Goal: Information Seeking & Learning: Learn about a topic

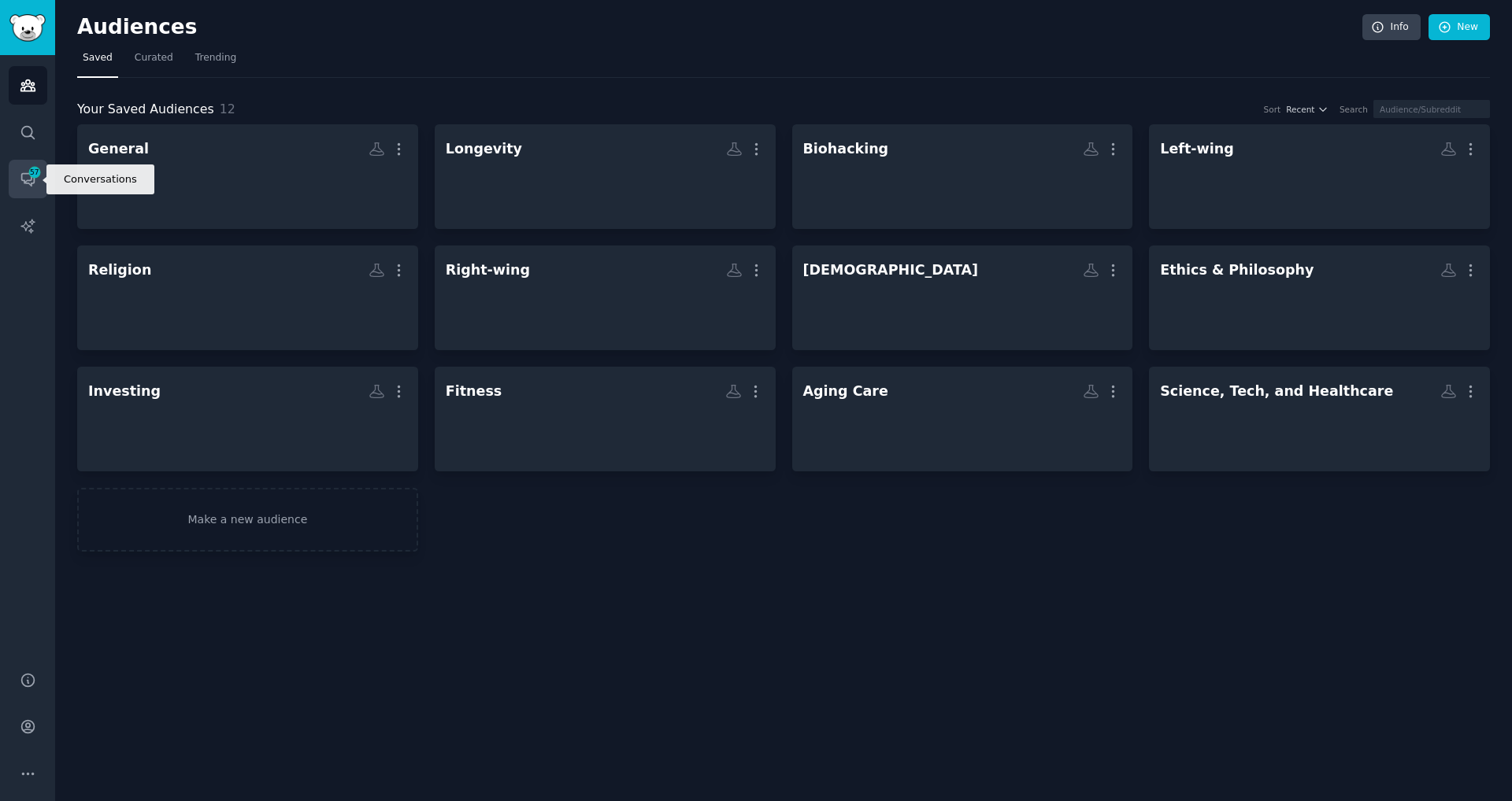
click at [34, 183] on icon "Sidebar" at bounding box center [28, 179] width 16 height 16
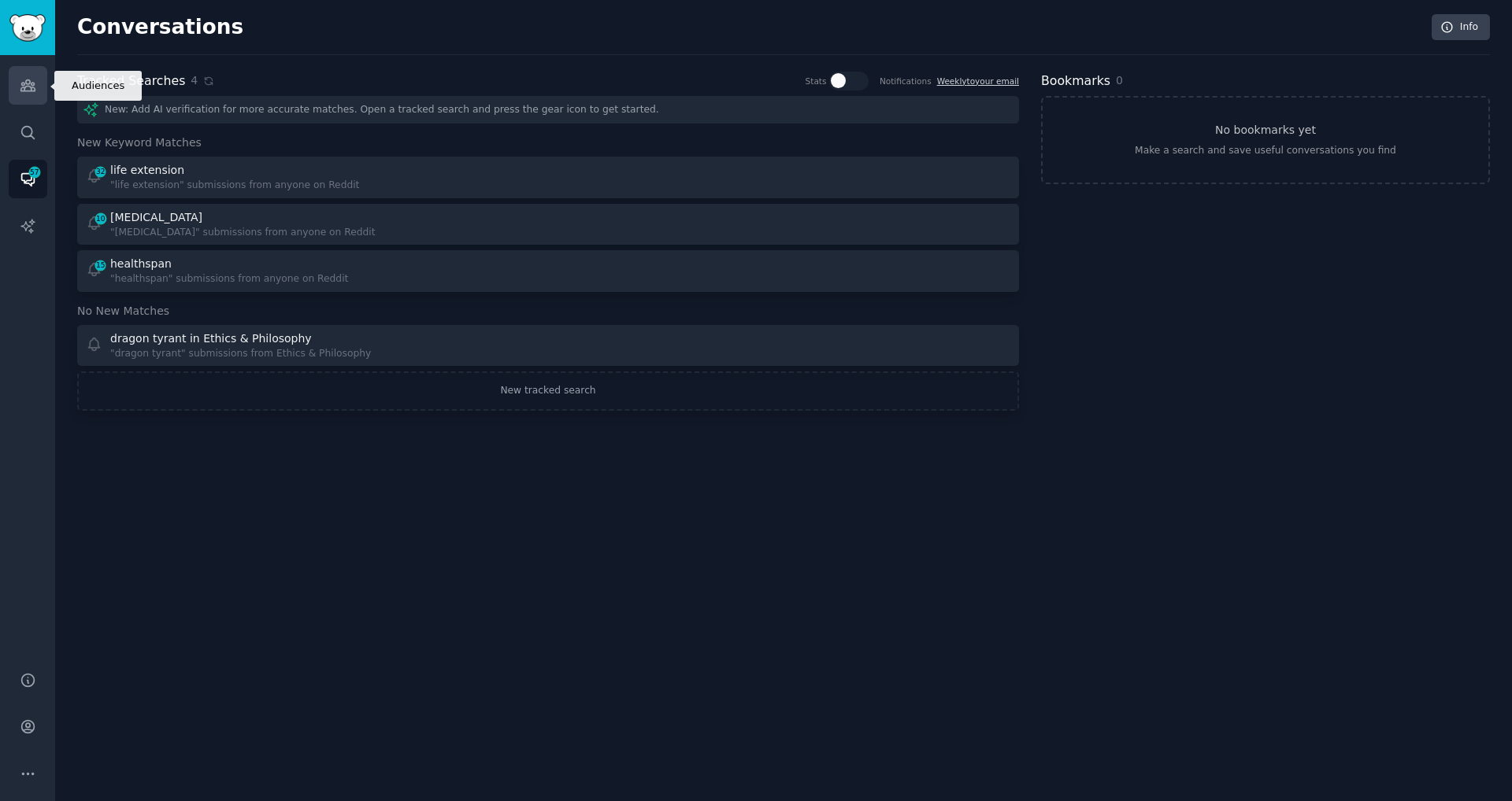
click at [28, 94] on link "Audiences" at bounding box center [28, 85] width 39 height 39
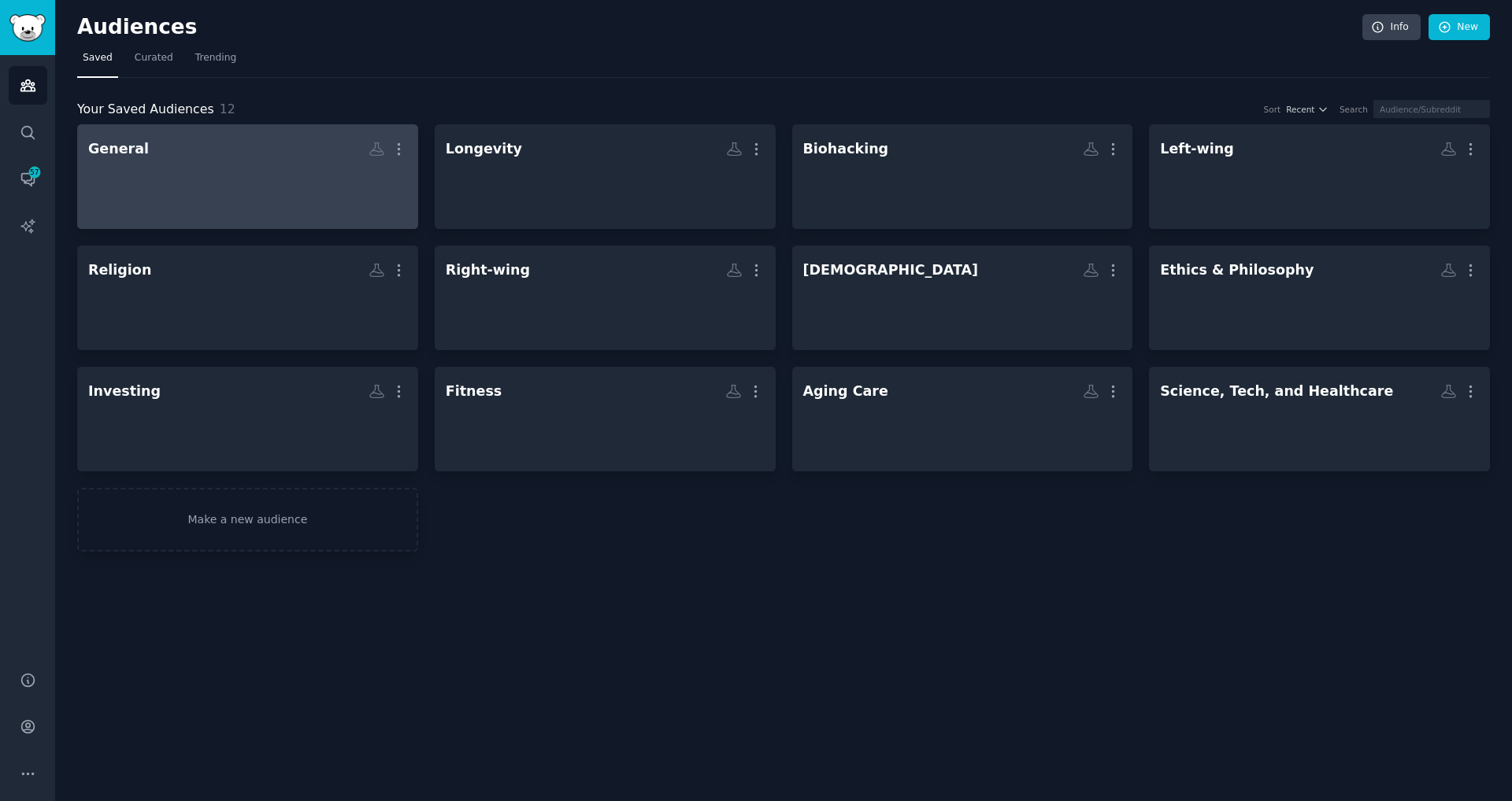
click at [352, 217] on div at bounding box center [247, 190] width 319 height 55
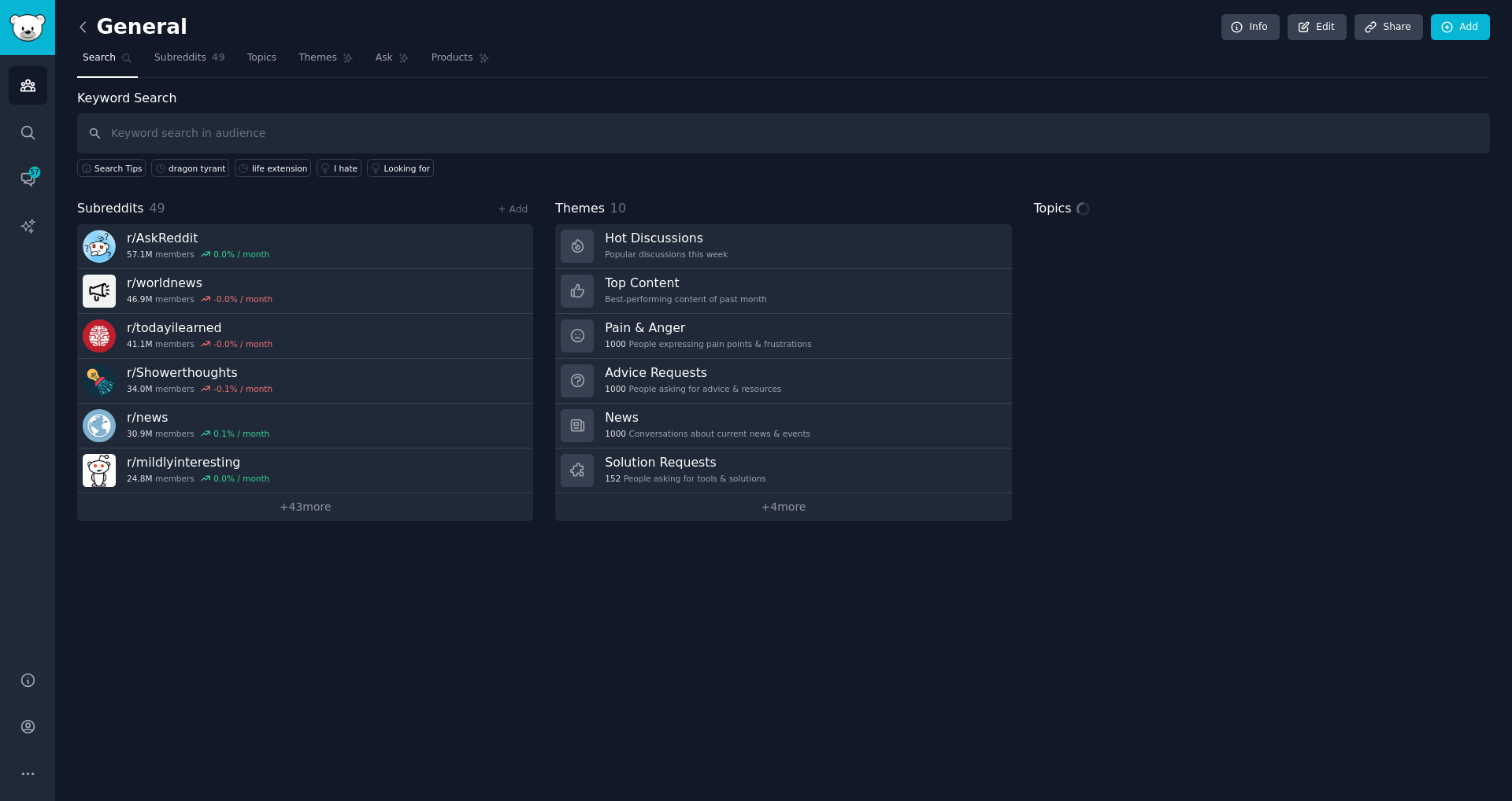
click at [87, 23] on icon at bounding box center [83, 27] width 16 height 16
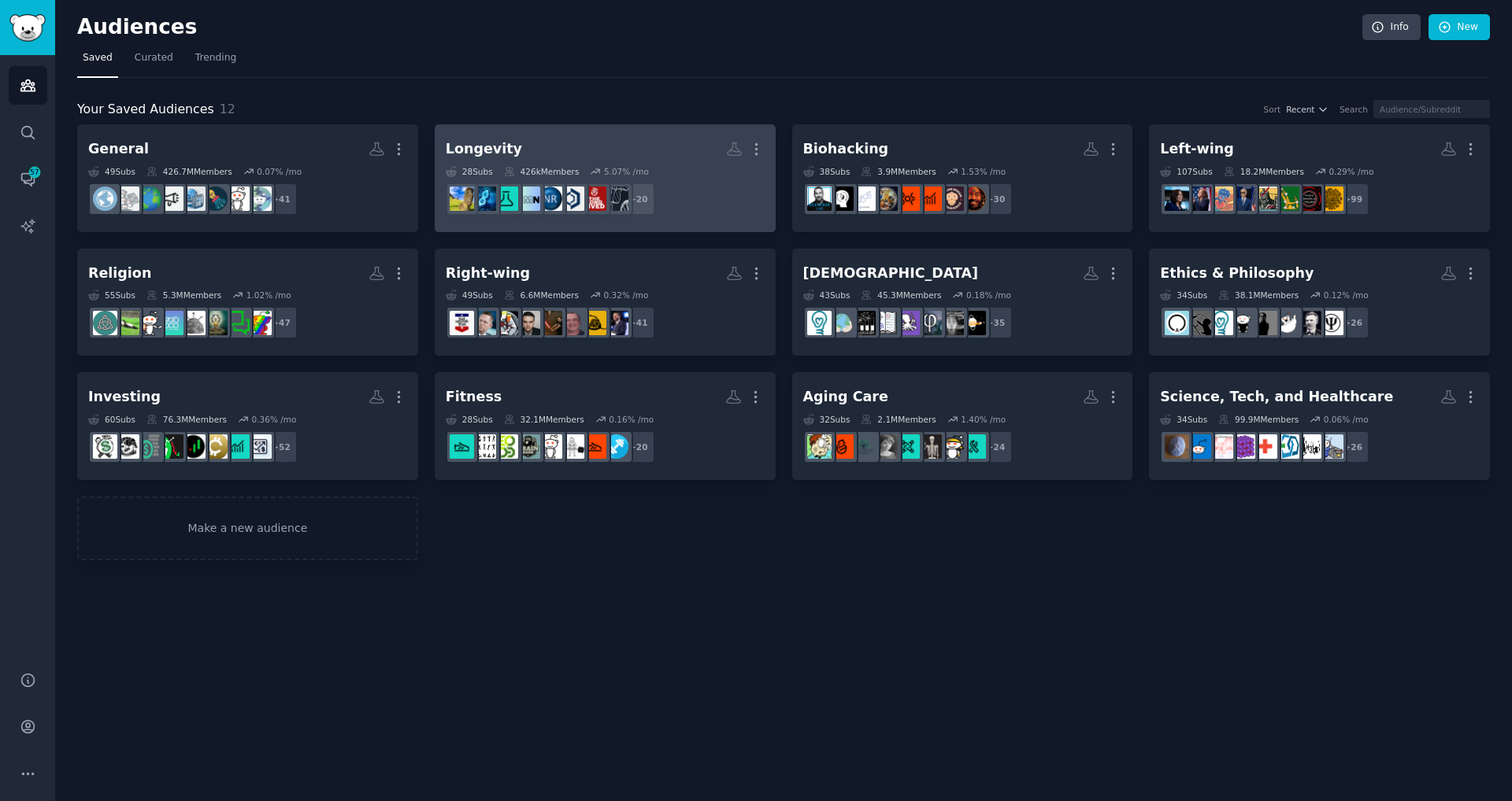
click at [673, 174] on div "28 Sub s 426k Members 5.07 % /mo" at bounding box center [604, 172] width 319 height 11
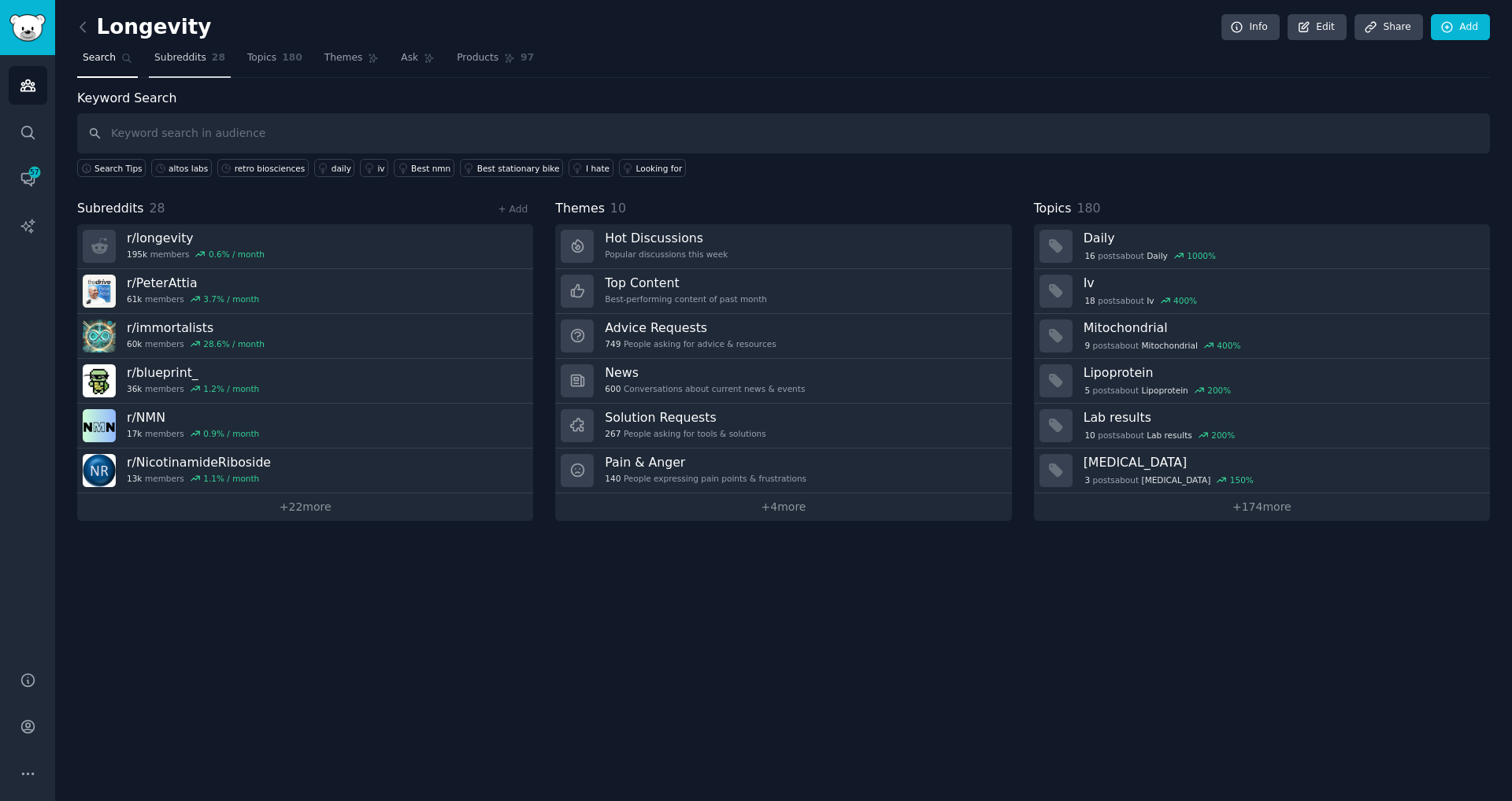
click at [181, 64] on span "Subreddits" at bounding box center [181, 58] width 52 height 14
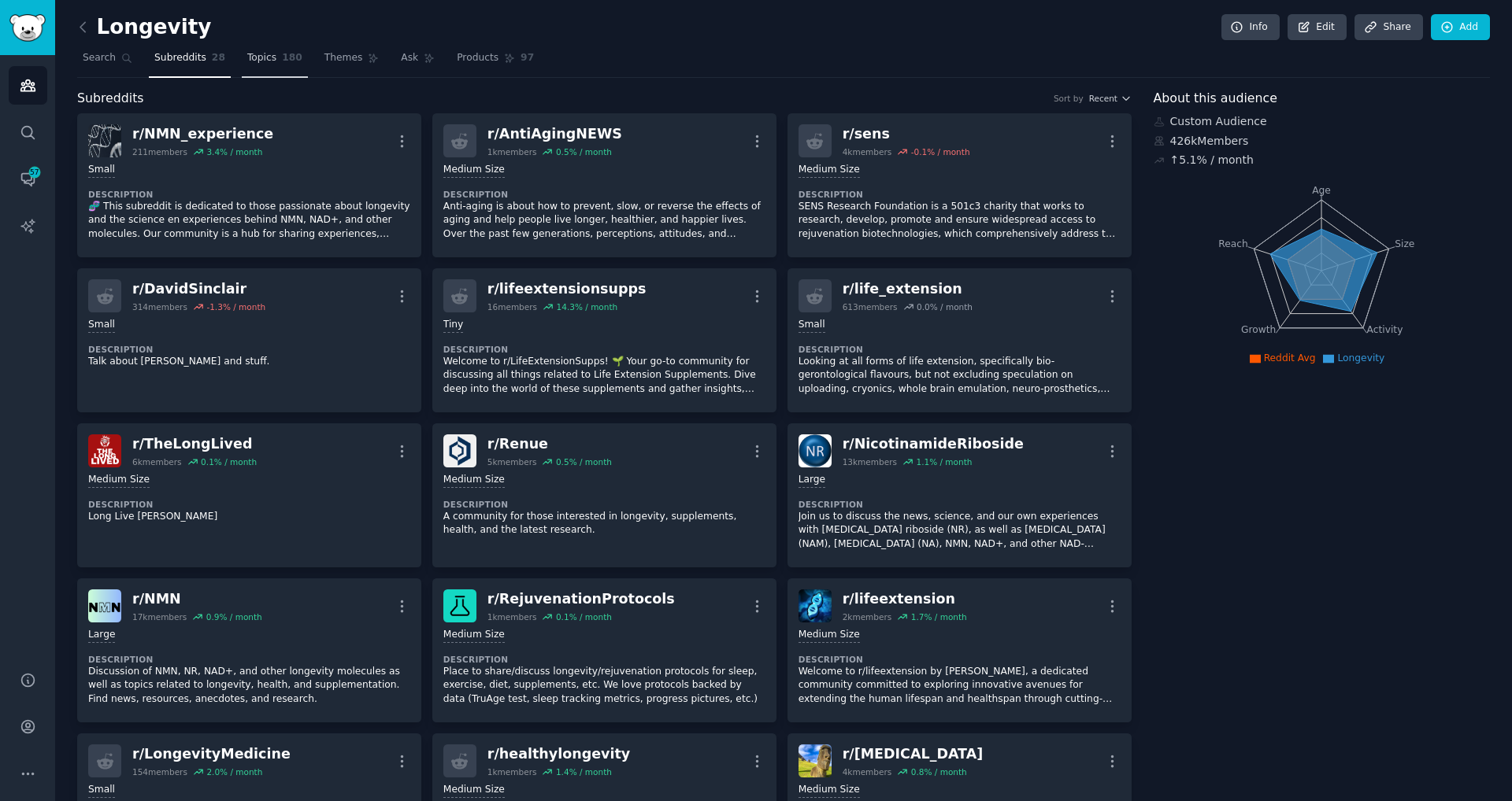
click at [251, 60] on span "Topics" at bounding box center [262, 58] width 29 height 14
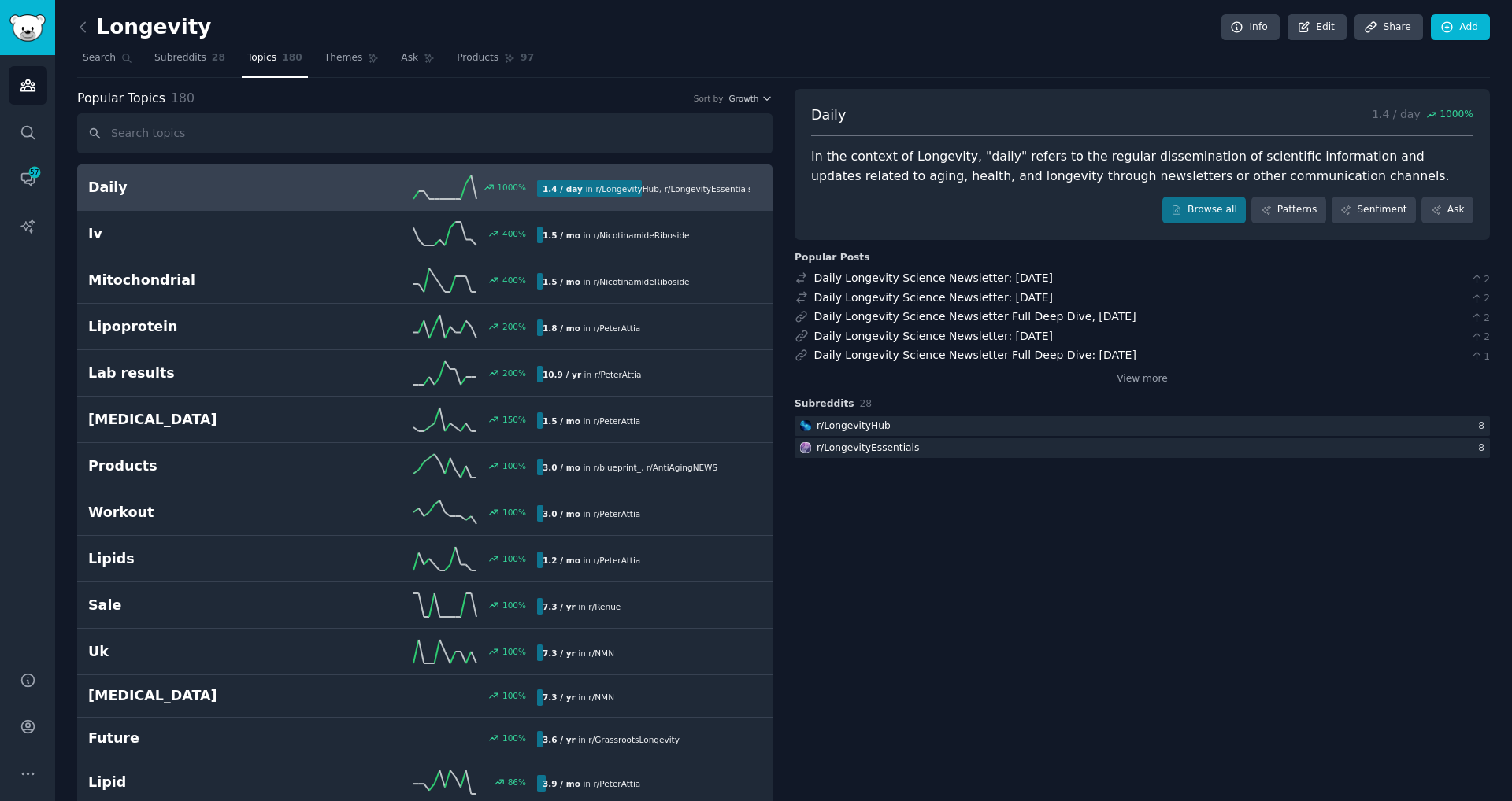
click at [307, 57] on nav "Search Subreddits 28 Topics 180 Themes Ask Products 97" at bounding box center [783, 62] width 1412 height 32
click at [326, 57] on span "Themes" at bounding box center [344, 58] width 39 height 14
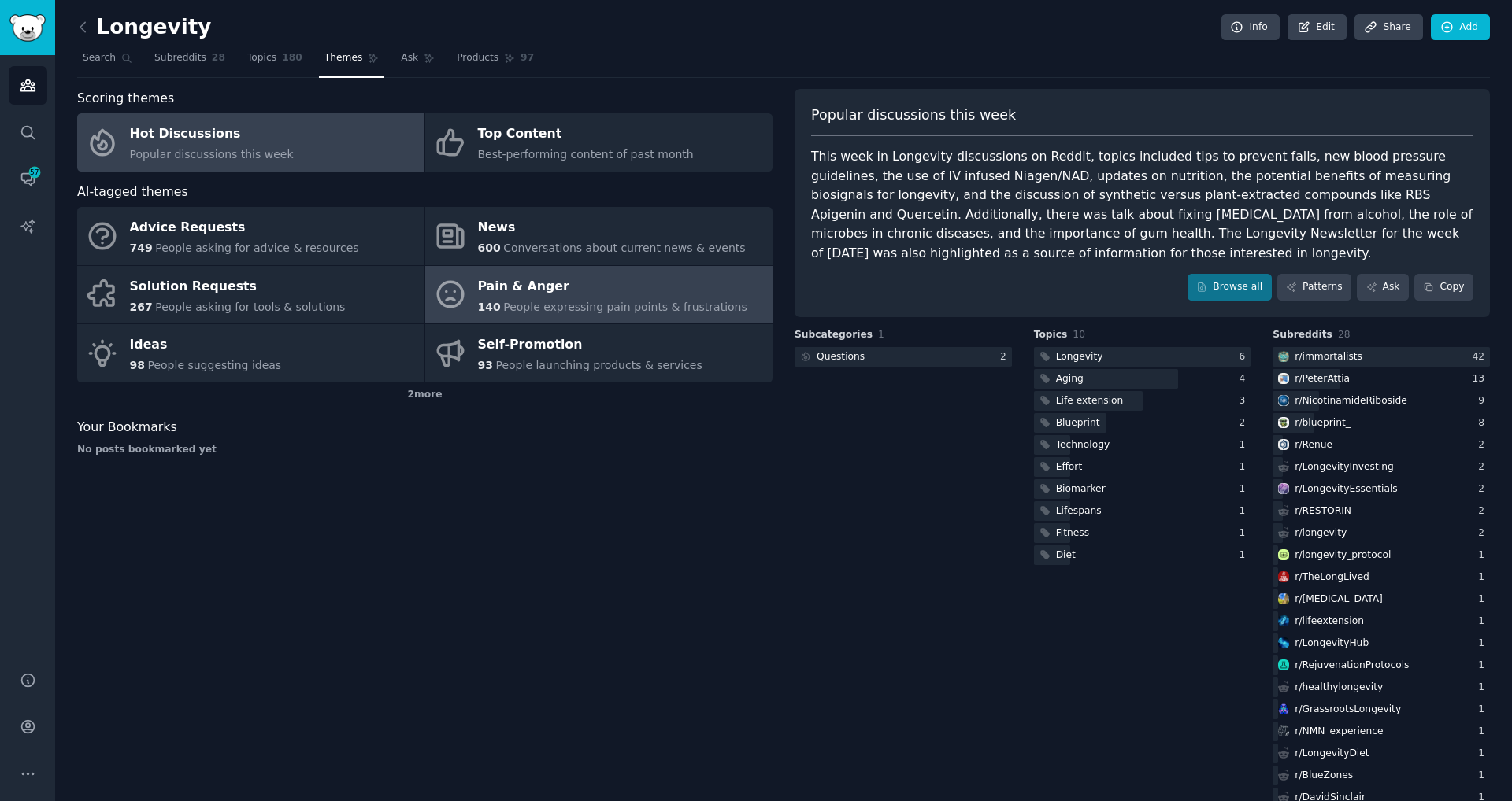
click at [633, 294] on div "Pain & Anger" at bounding box center [612, 287] width 269 height 25
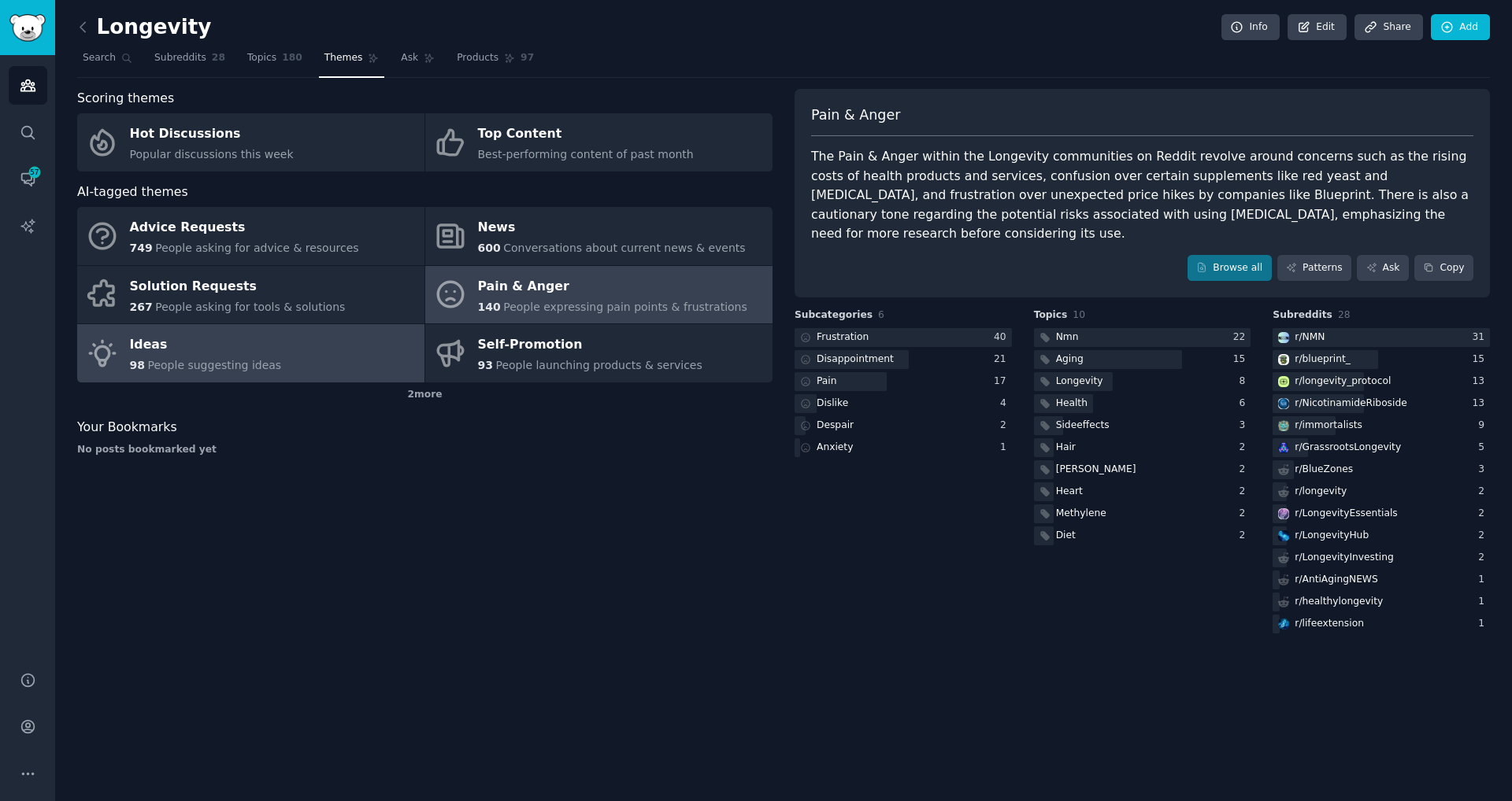
click at [255, 343] on div "Ideas" at bounding box center [205, 345] width 152 height 25
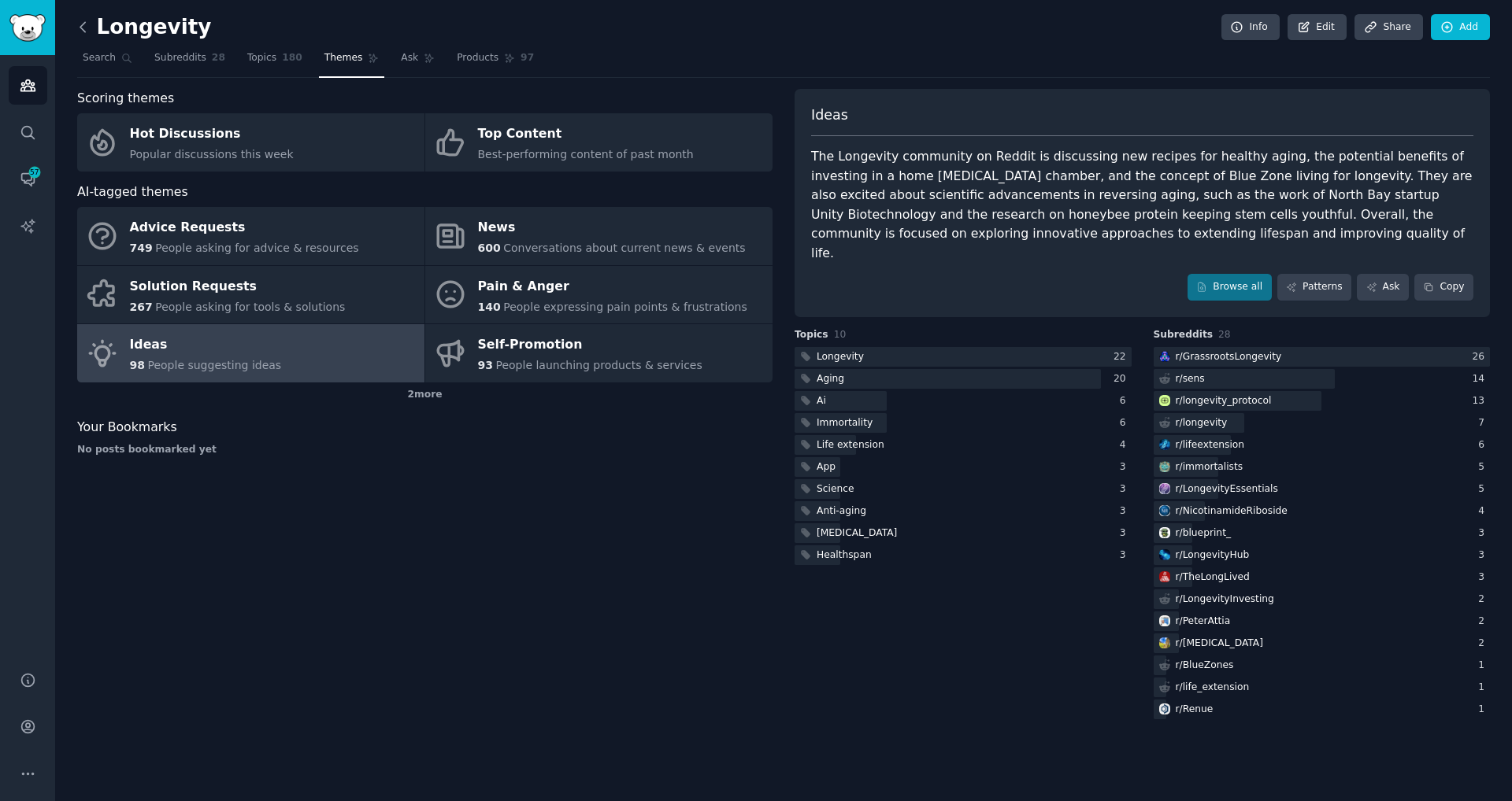
click at [82, 23] on icon at bounding box center [82, 27] width 4 height 10
